Goal: Navigation & Orientation: Find specific page/section

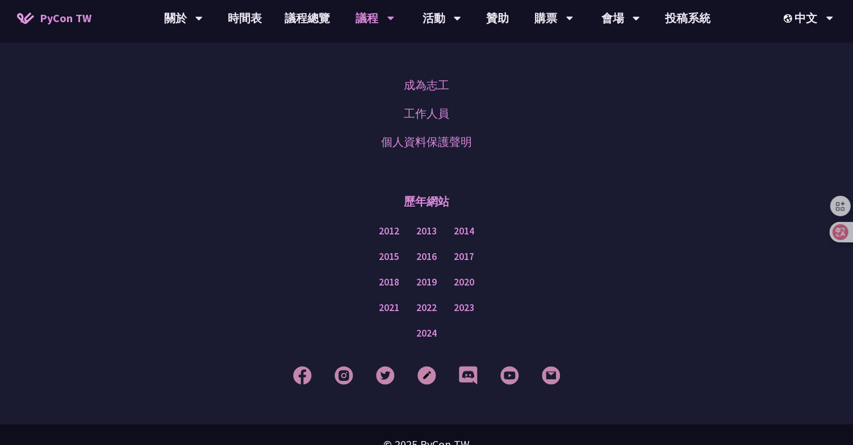
scroll to position [898, 0]
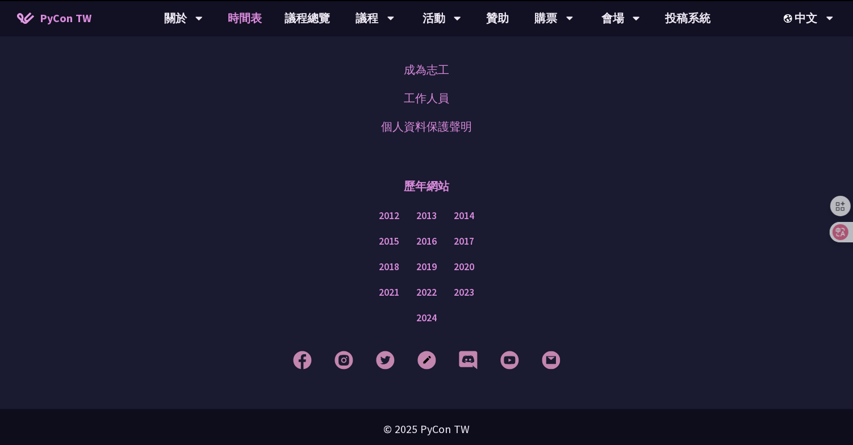
scroll to position [1474, 0]
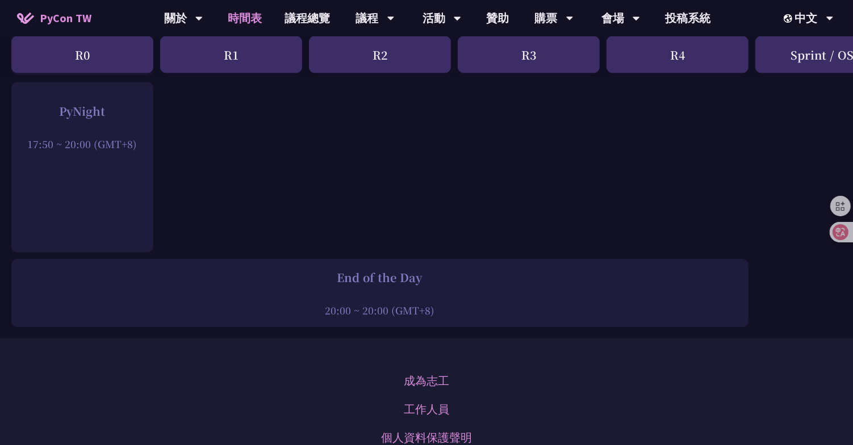
scroll to position [1558, 0]
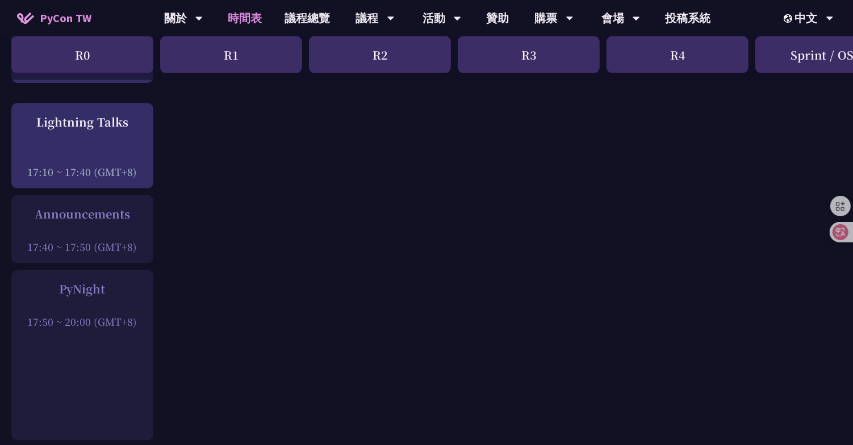
click at [86, 298] on div at bounding box center [82, 306] width 131 height 17
click at [70, 324] on div "PyNight 17:50 ~ 20:00 (GMT+8)" at bounding box center [82, 355] width 142 height 170
click at [79, 281] on div "PyNight" at bounding box center [82, 289] width 131 height 17
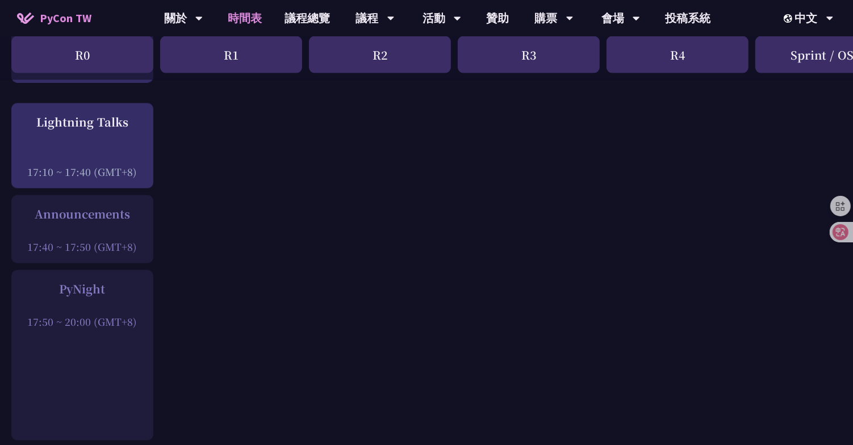
click at [91, 223] on div at bounding box center [82, 231] width 131 height 17
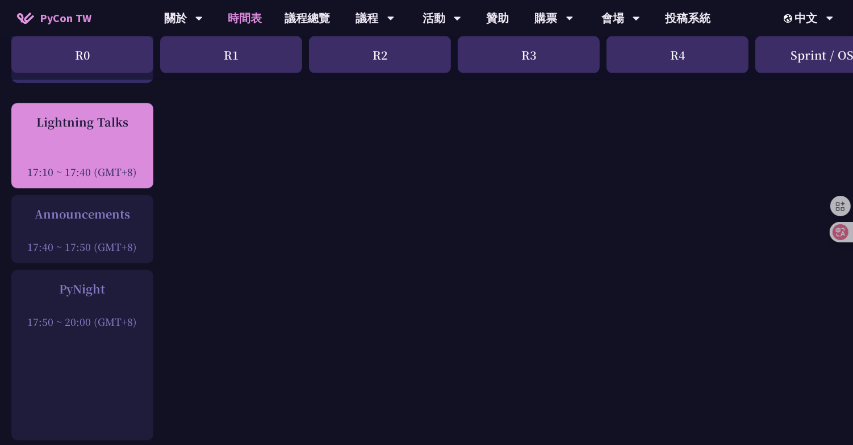
click at [102, 148] on div at bounding box center [82, 156] width 131 height 17
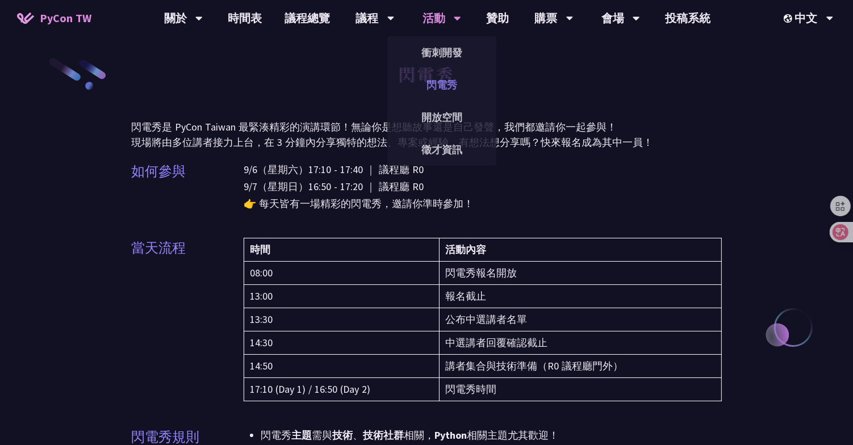
click at [427, 97] on link "閃電秀" at bounding box center [441, 85] width 109 height 27
